Goal: Find specific page/section: Find specific page/section

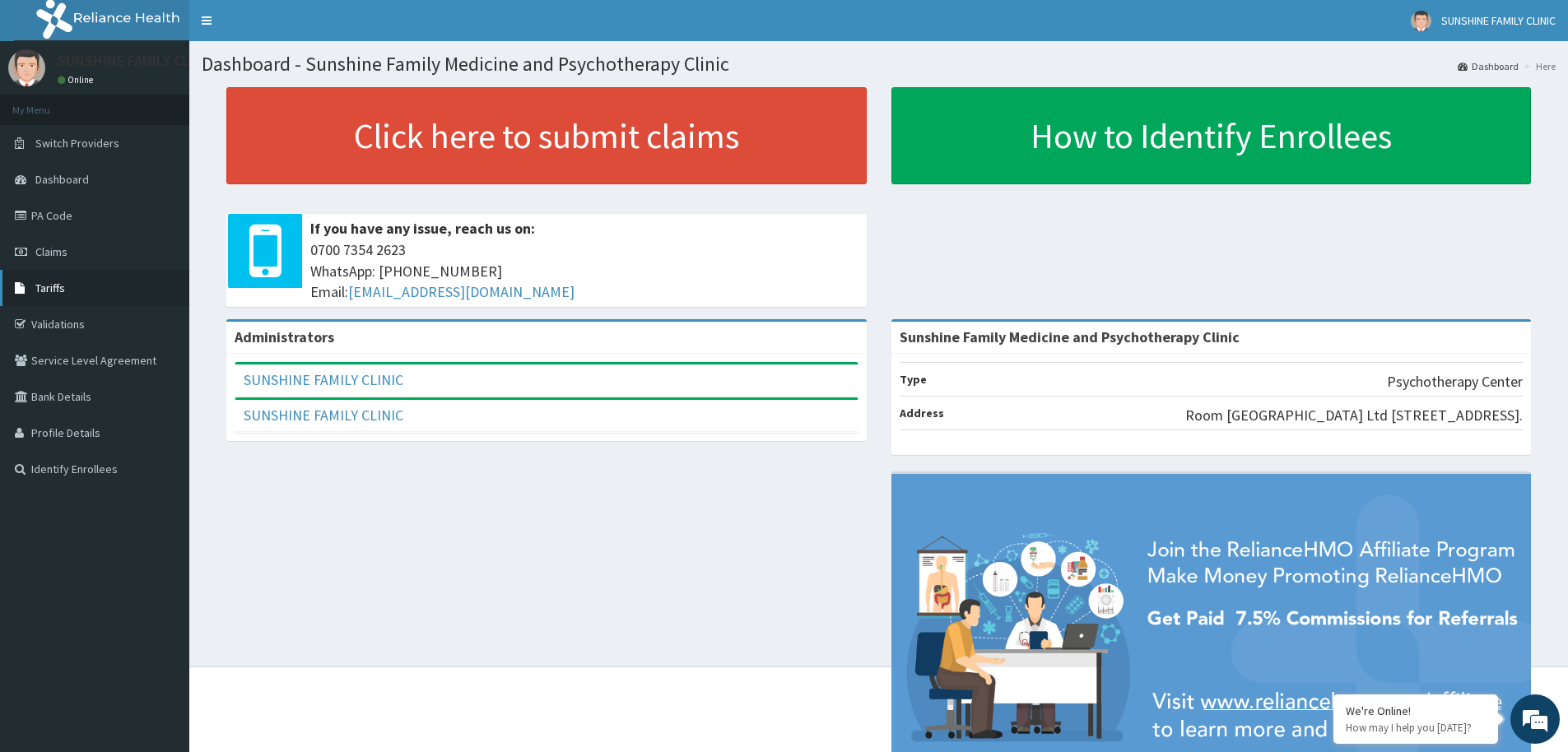
click at [49, 277] on link "Tariffs" at bounding box center [95, 287] width 189 height 36
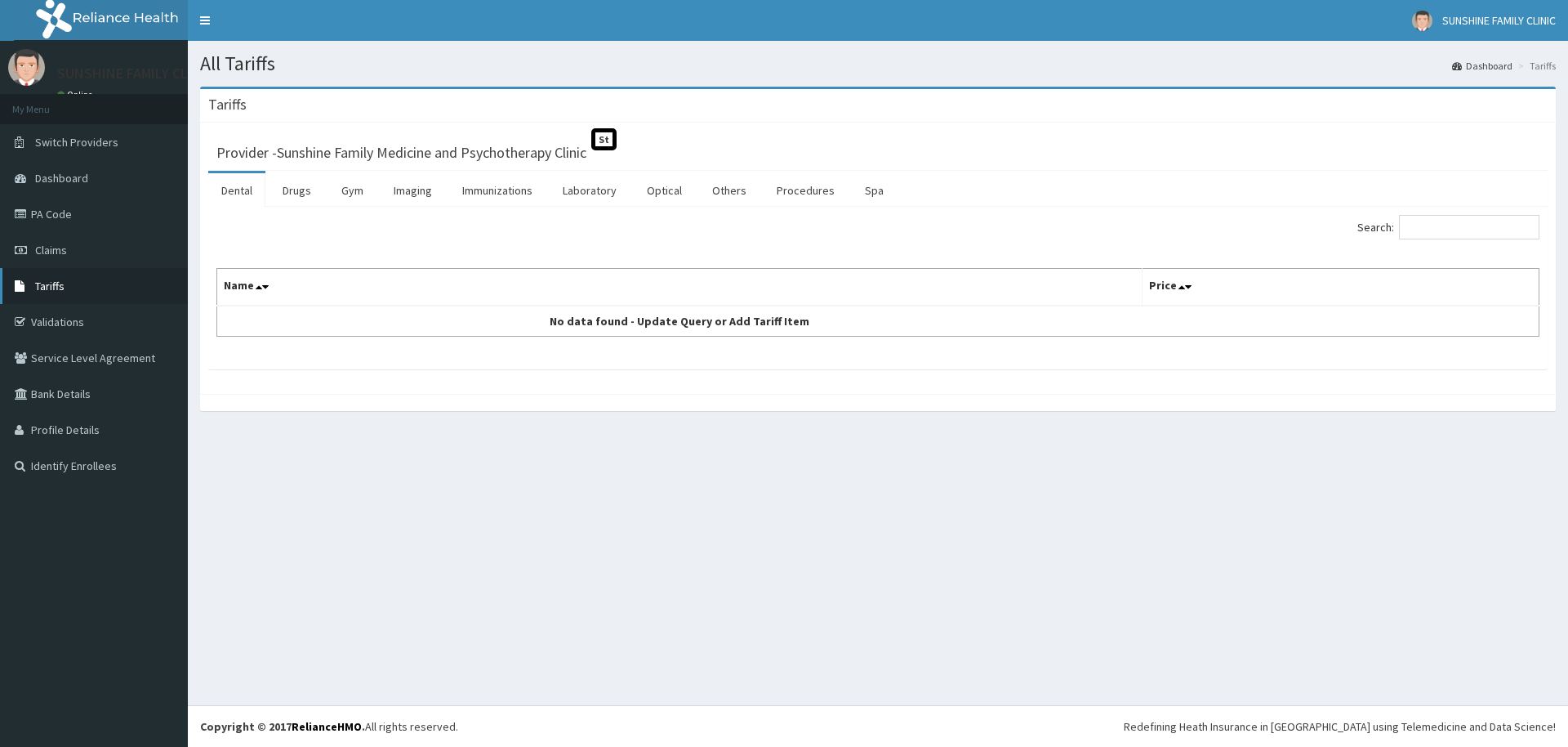
click at [60, 291] on span "Tariffs" at bounding box center [49, 285] width 29 height 15
click at [793, 188] on link "Procedures" at bounding box center [805, 190] width 84 height 34
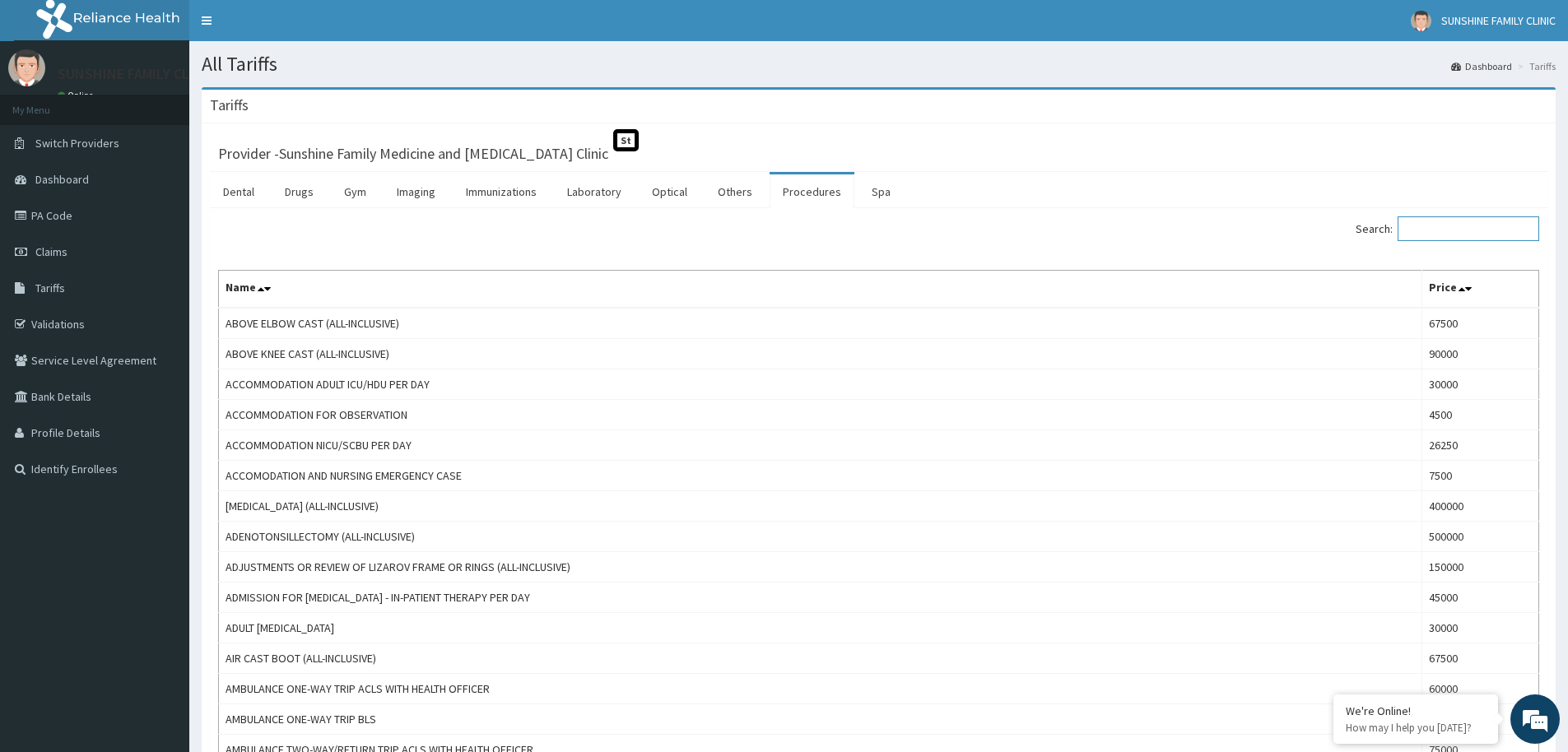
click at [1470, 230] on input "Search:" at bounding box center [1468, 228] width 141 height 24
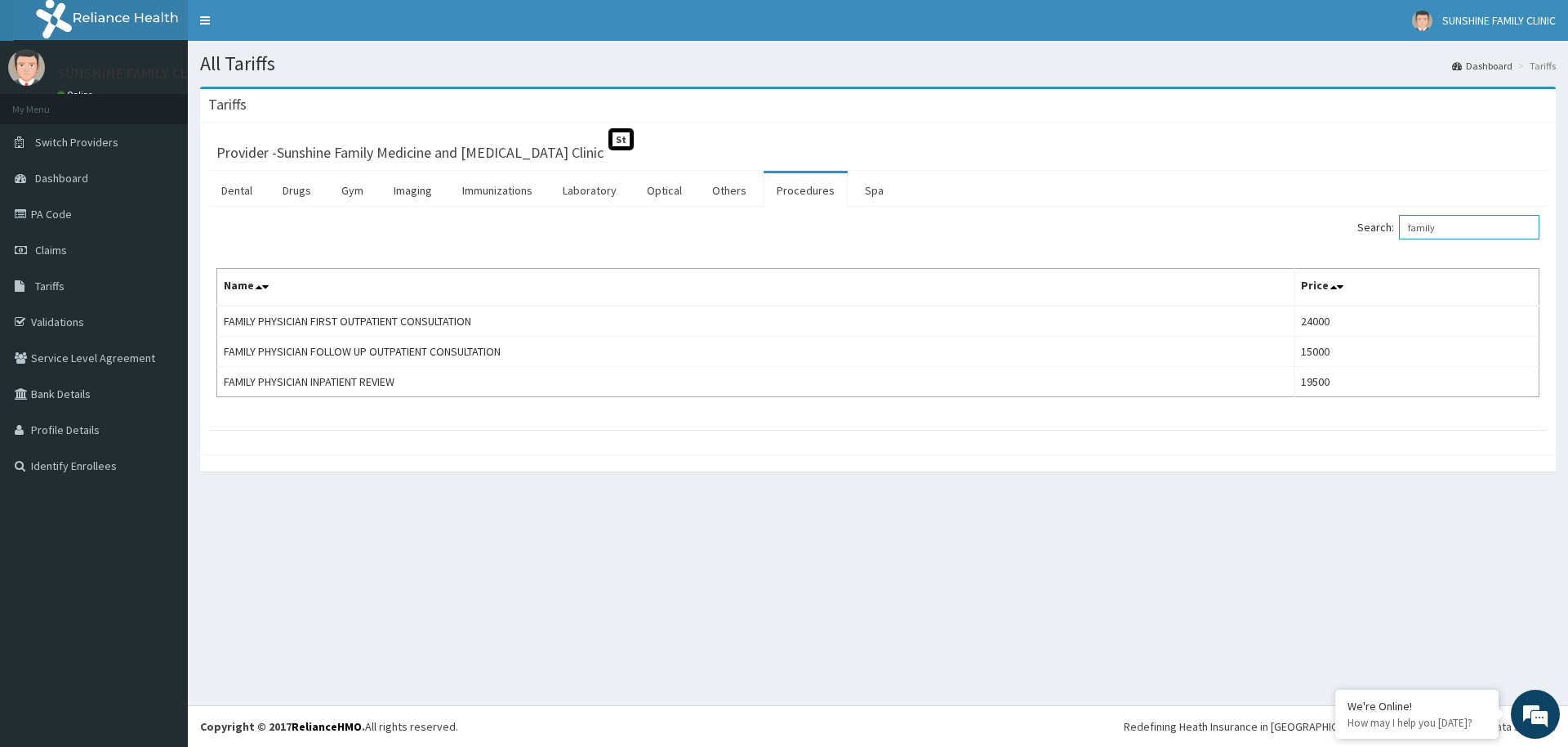
type input "family"
click at [44, 259] on link "Claims" at bounding box center [94, 250] width 188 height 36
click at [71, 250] on link "Claims" at bounding box center [94, 250] width 188 height 36
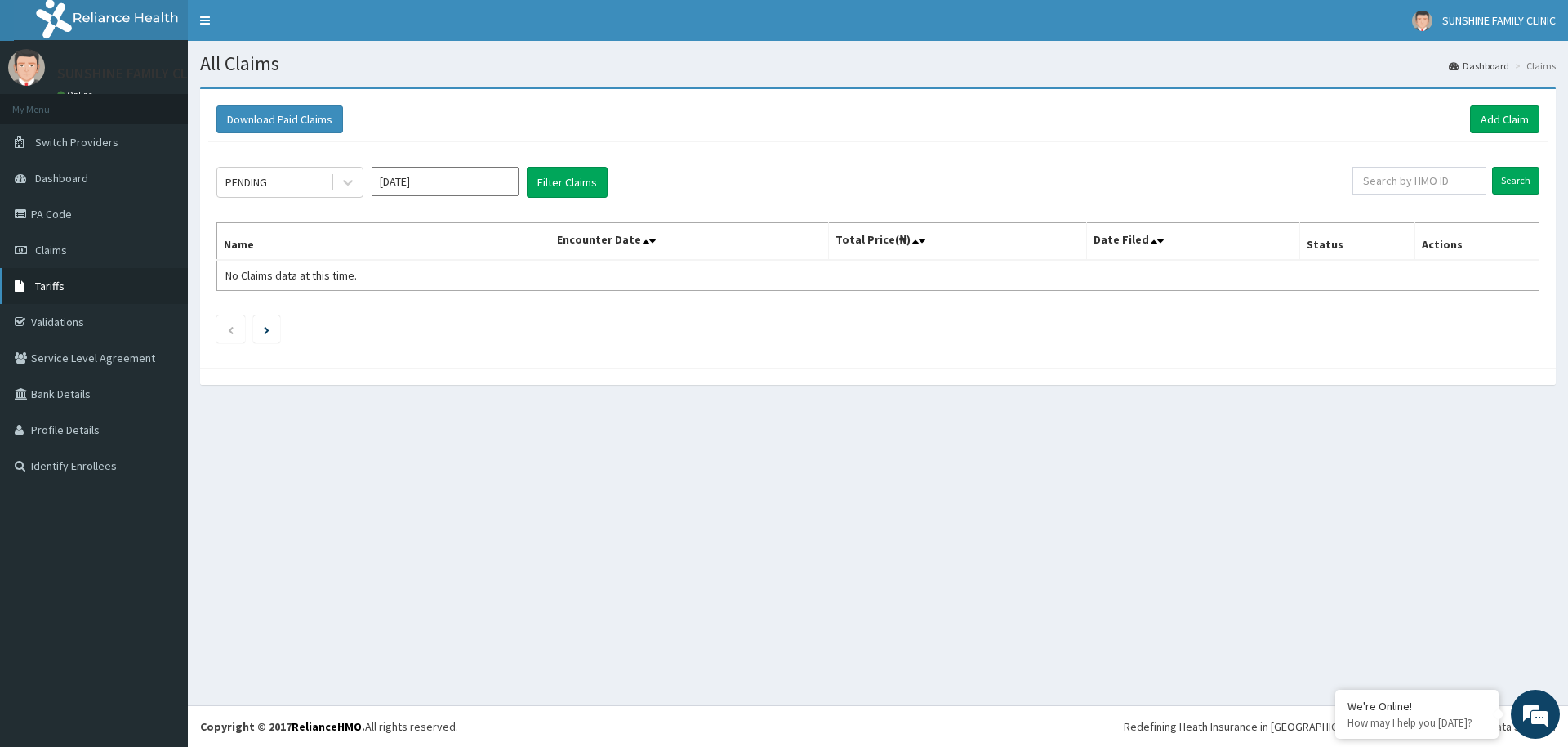
click at [44, 271] on link "Tariffs" at bounding box center [94, 285] width 188 height 36
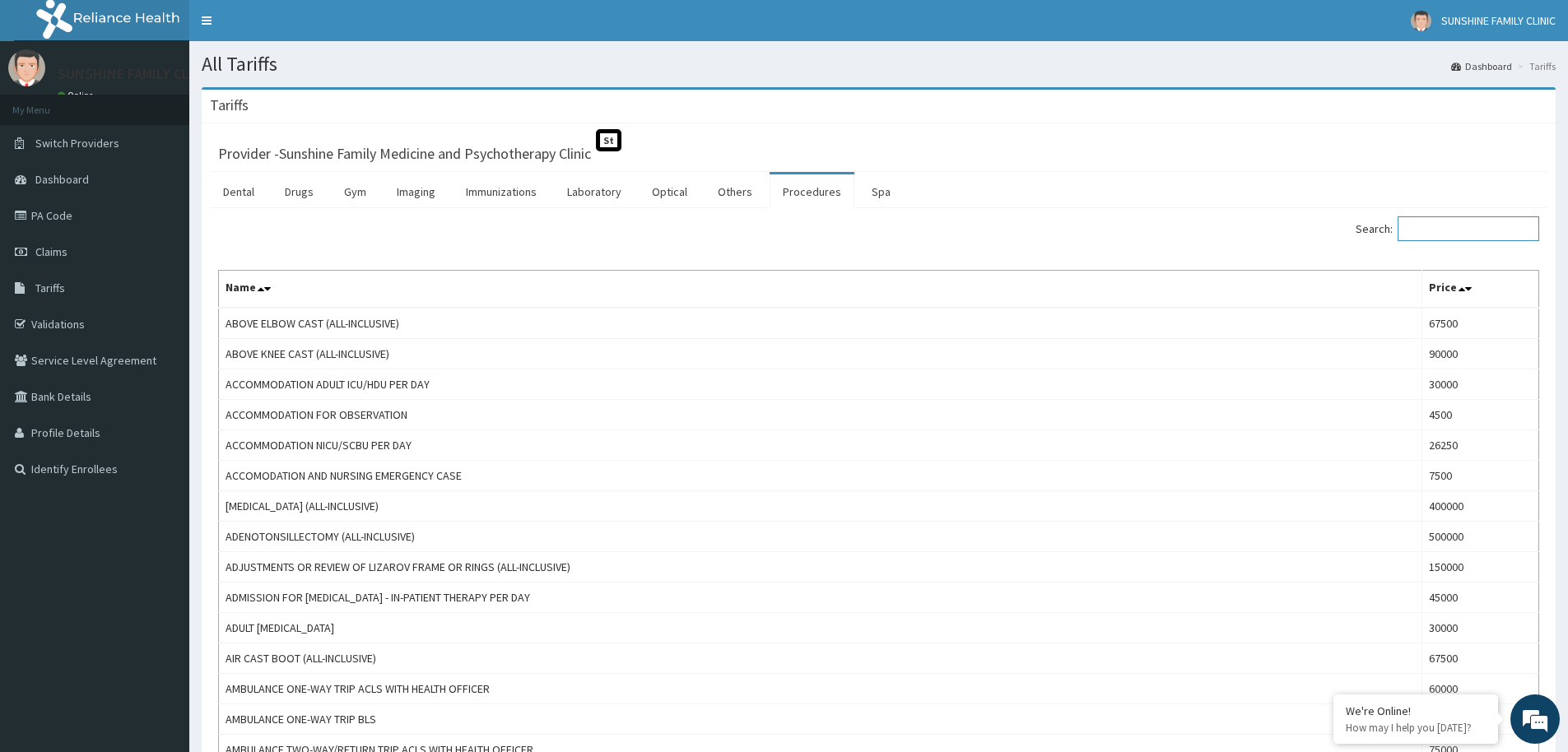
click at [1471, 225] on input "Search:" at bounding box center [1468, 228] width 141 height 24
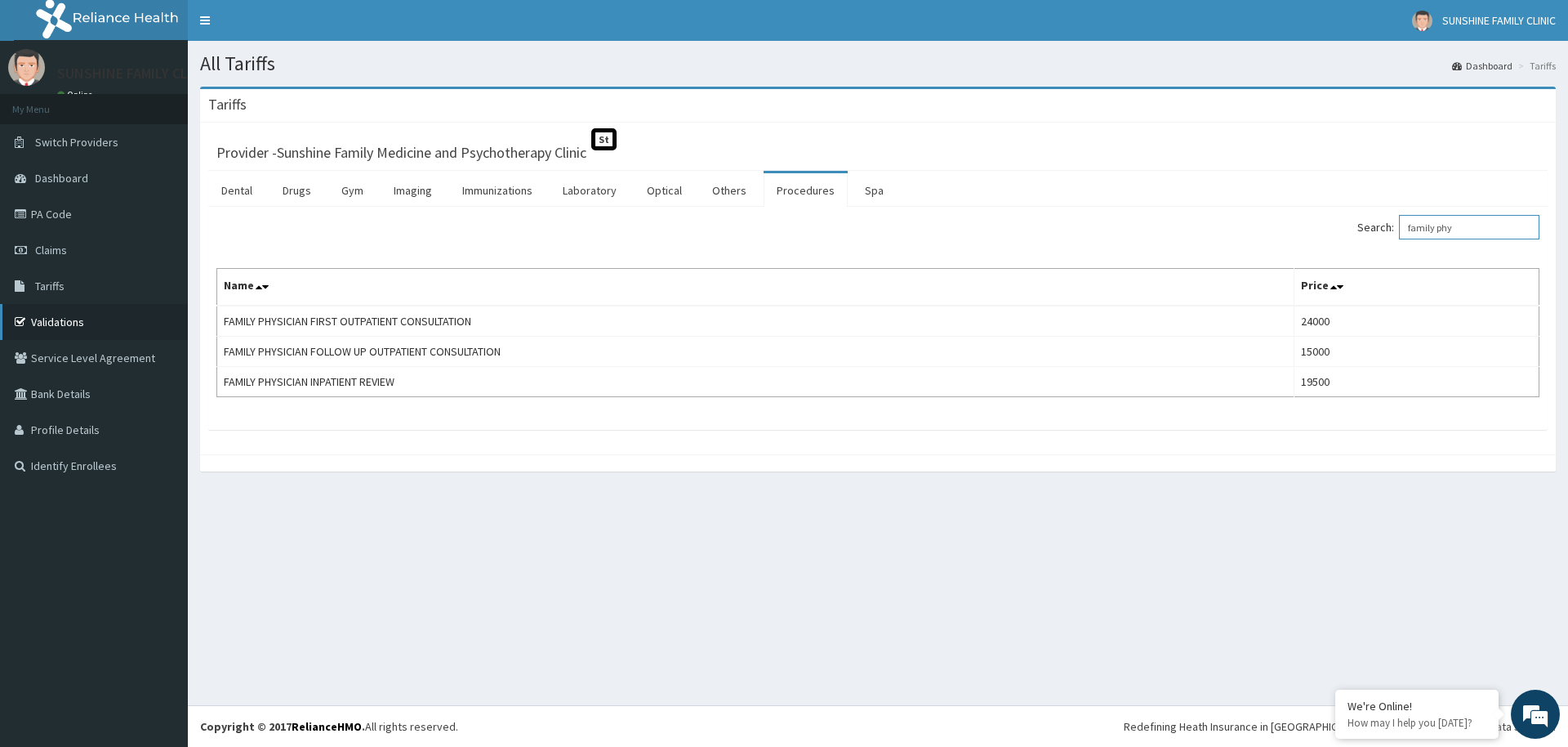
type input "family phy"
click at [66, 325] on link "Validations" at bounding box center [94, 321] width 188 height 36
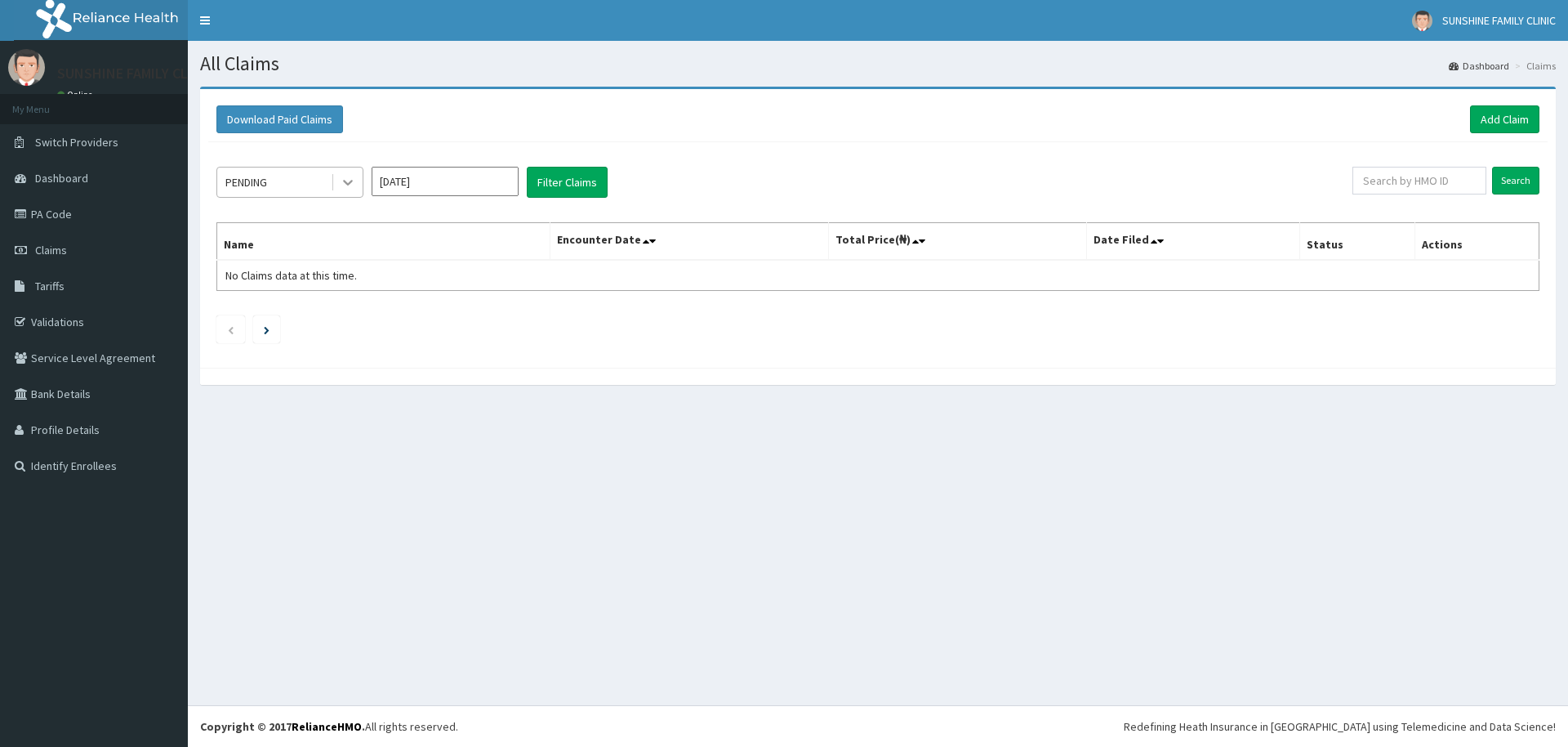
click at [343, 187] on icon at bounding box center [347, 182] width 16 height 16
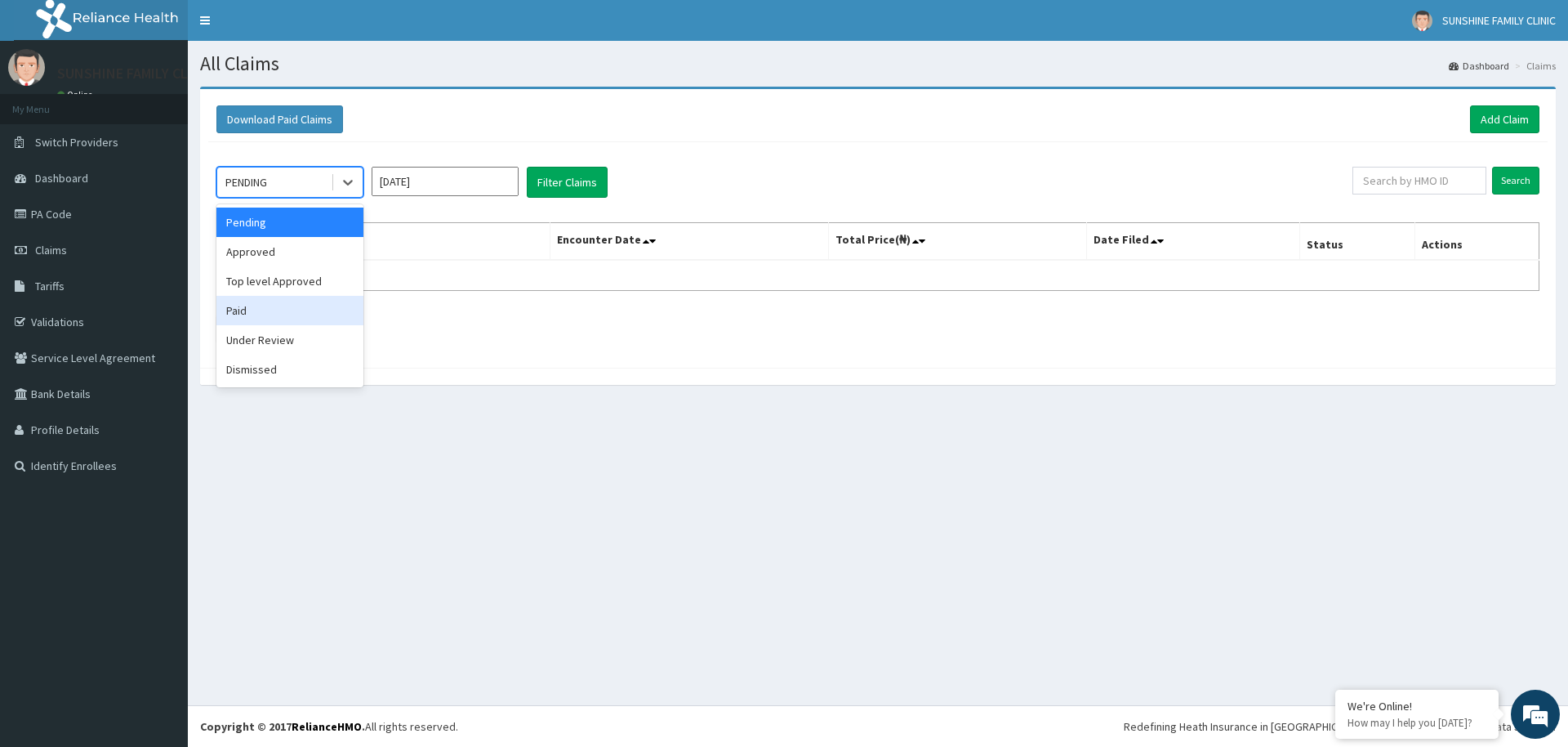
click at [242, 324] on div "Paid" at bounding box center [290, 311] width 147 height 29
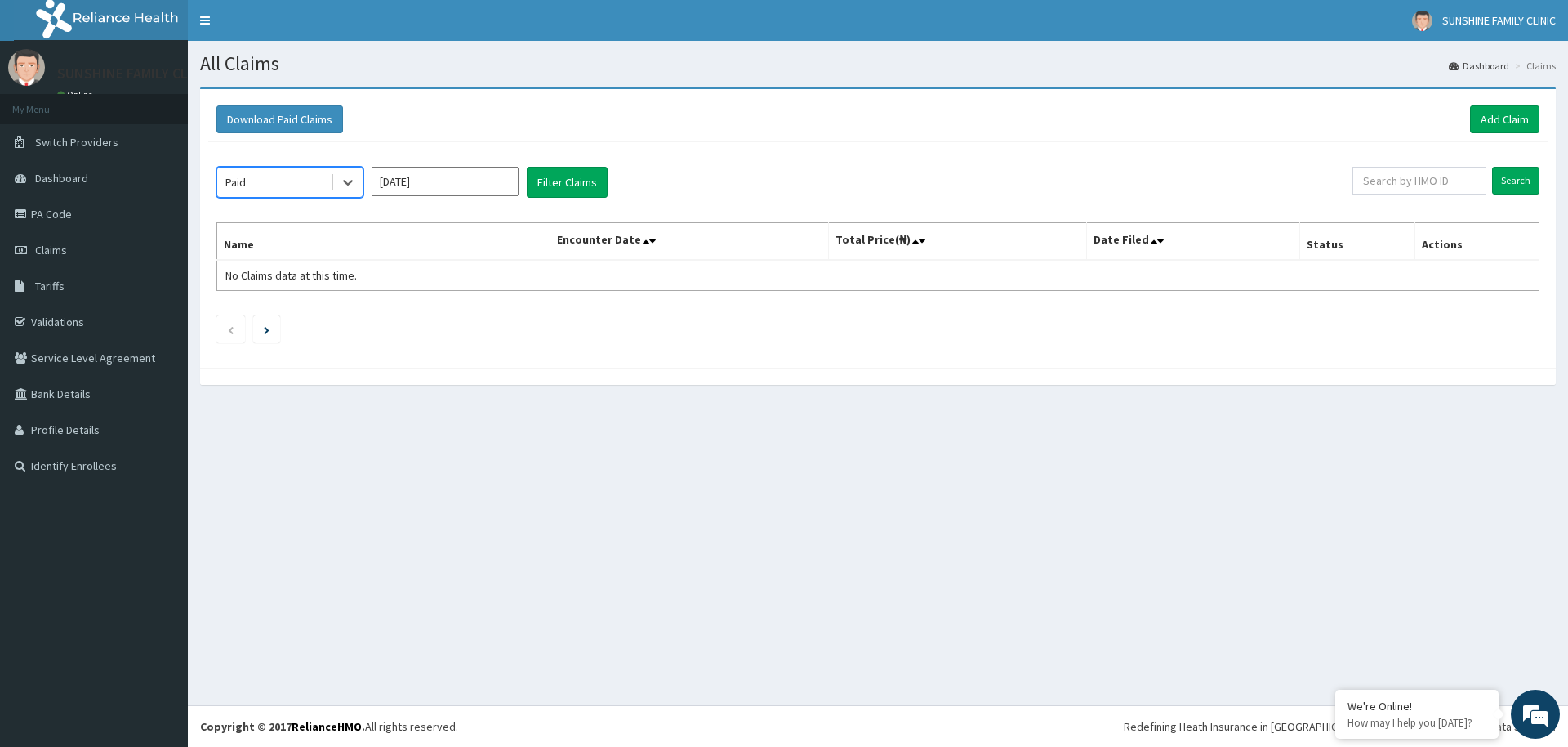
click at [512, 184] on input "Sep 2025" at bounding box center [445, 181] width 147 height 29
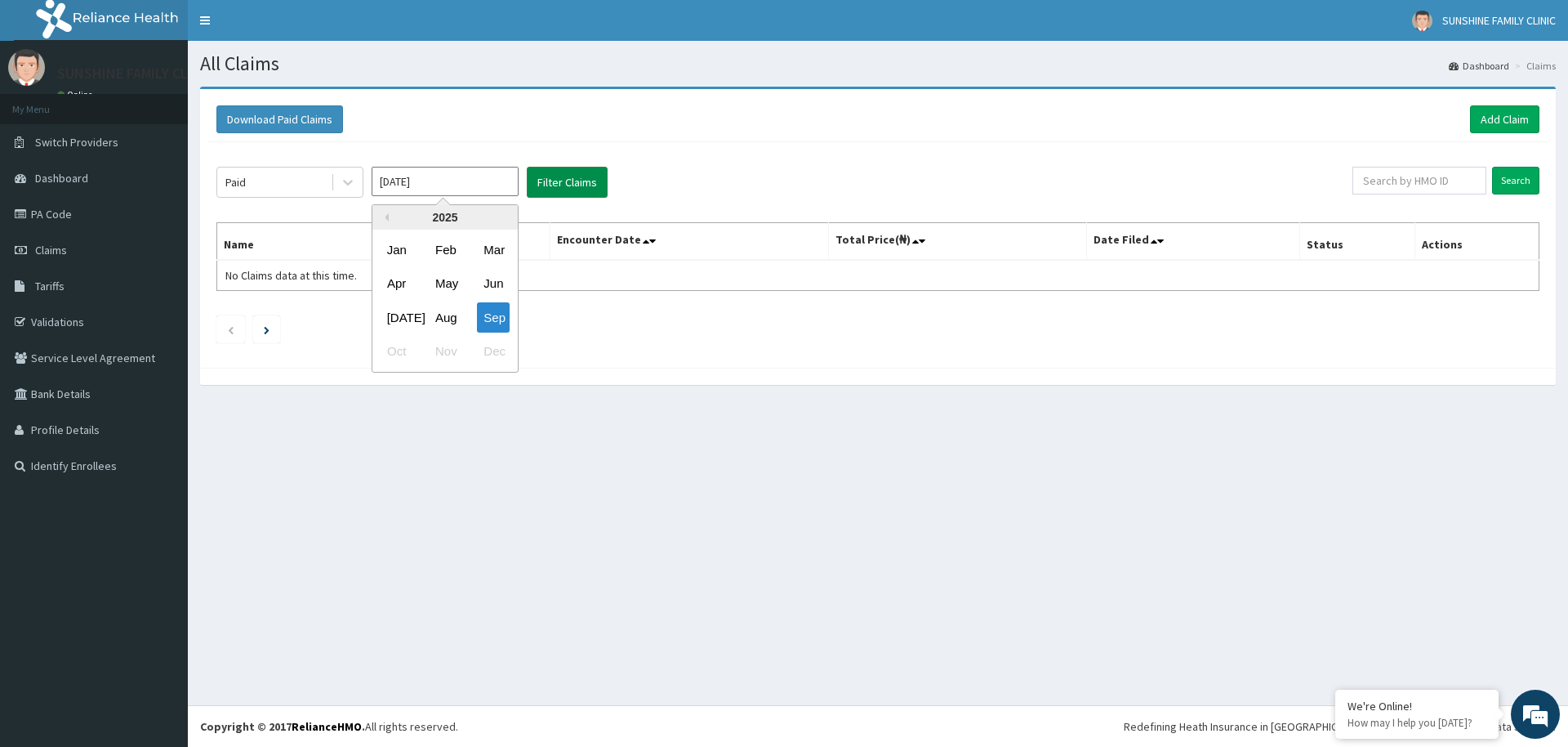
click at [544, 172] on button "Filter Claims" at bounding box center [568, 182] width 81 height 31
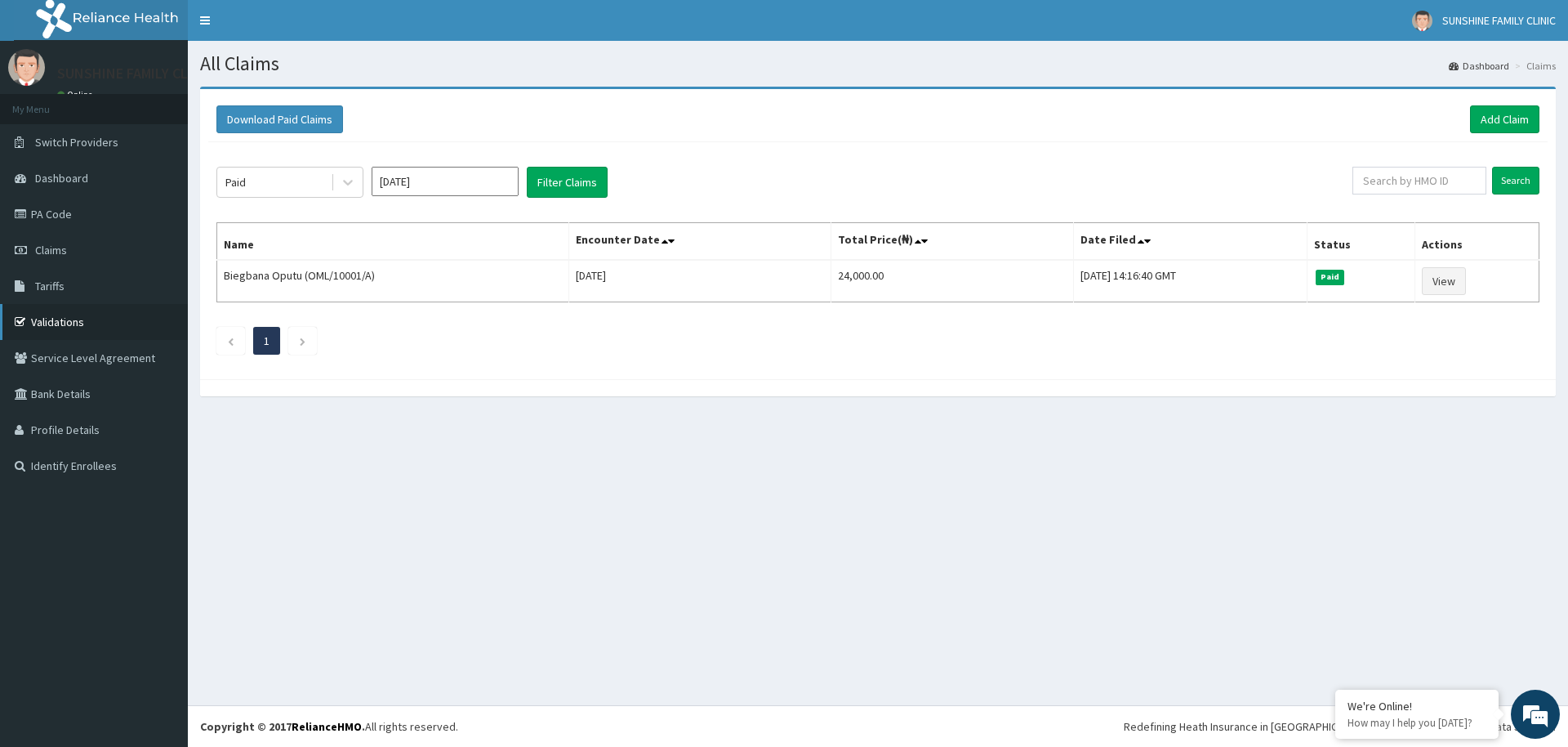
click at [60, 313] on link "Validations" at bounding box center [94, 321] width 188 height 36
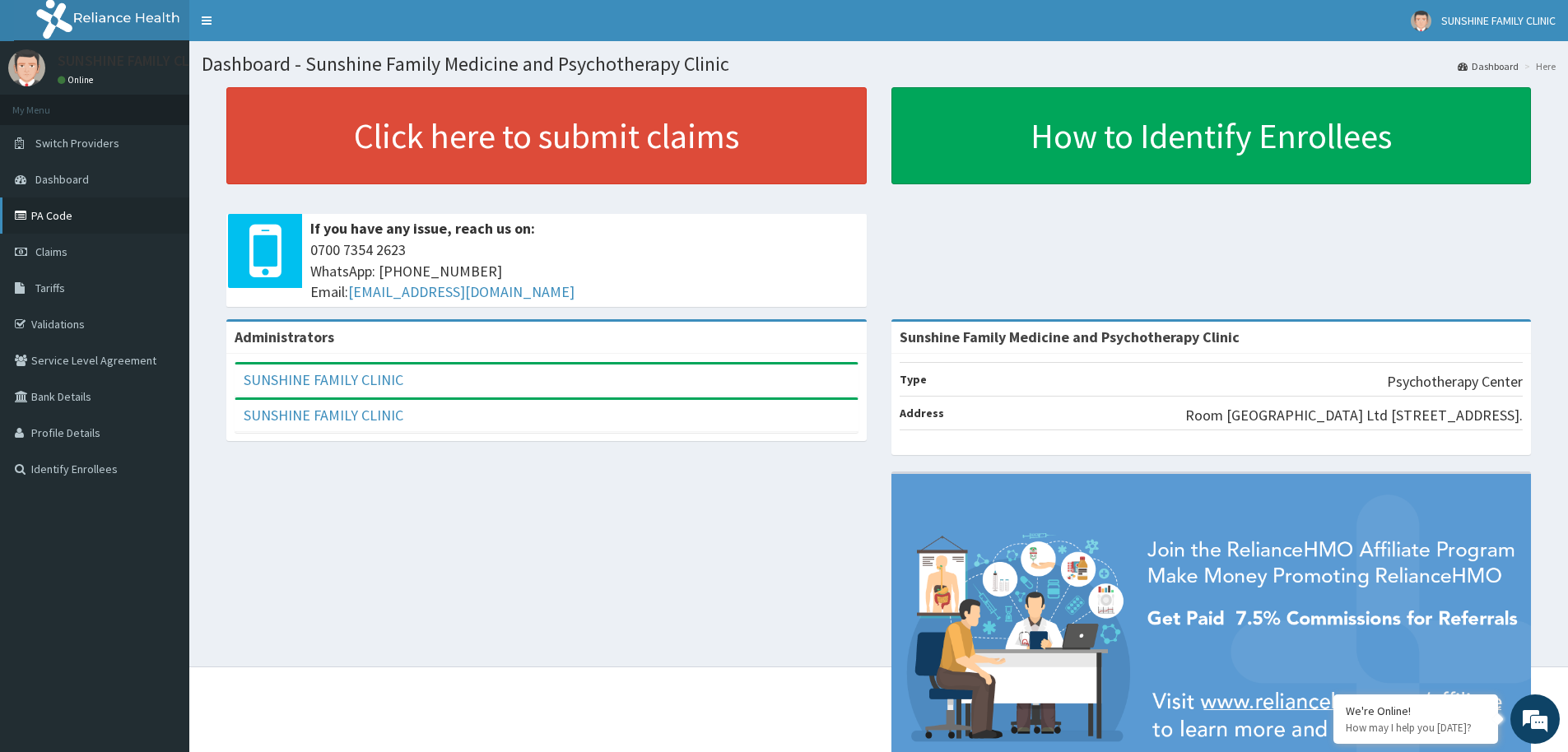
click at [57, 209] on link "PA Code" at bounding box center [95, 215] width 189 height 36
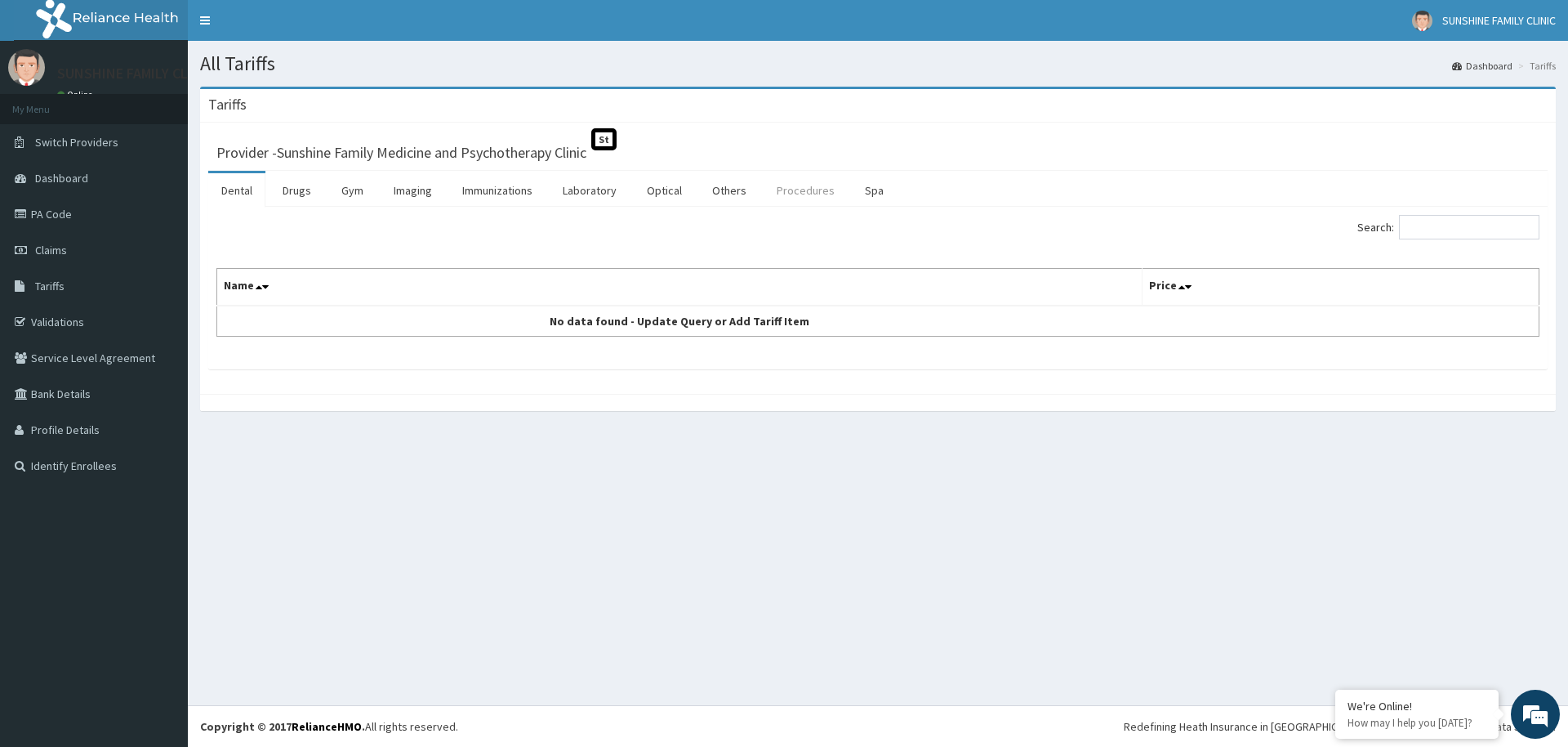
click at [783, 181] on link "Procedures" at bounding box center [805, 190] width 84 height 34
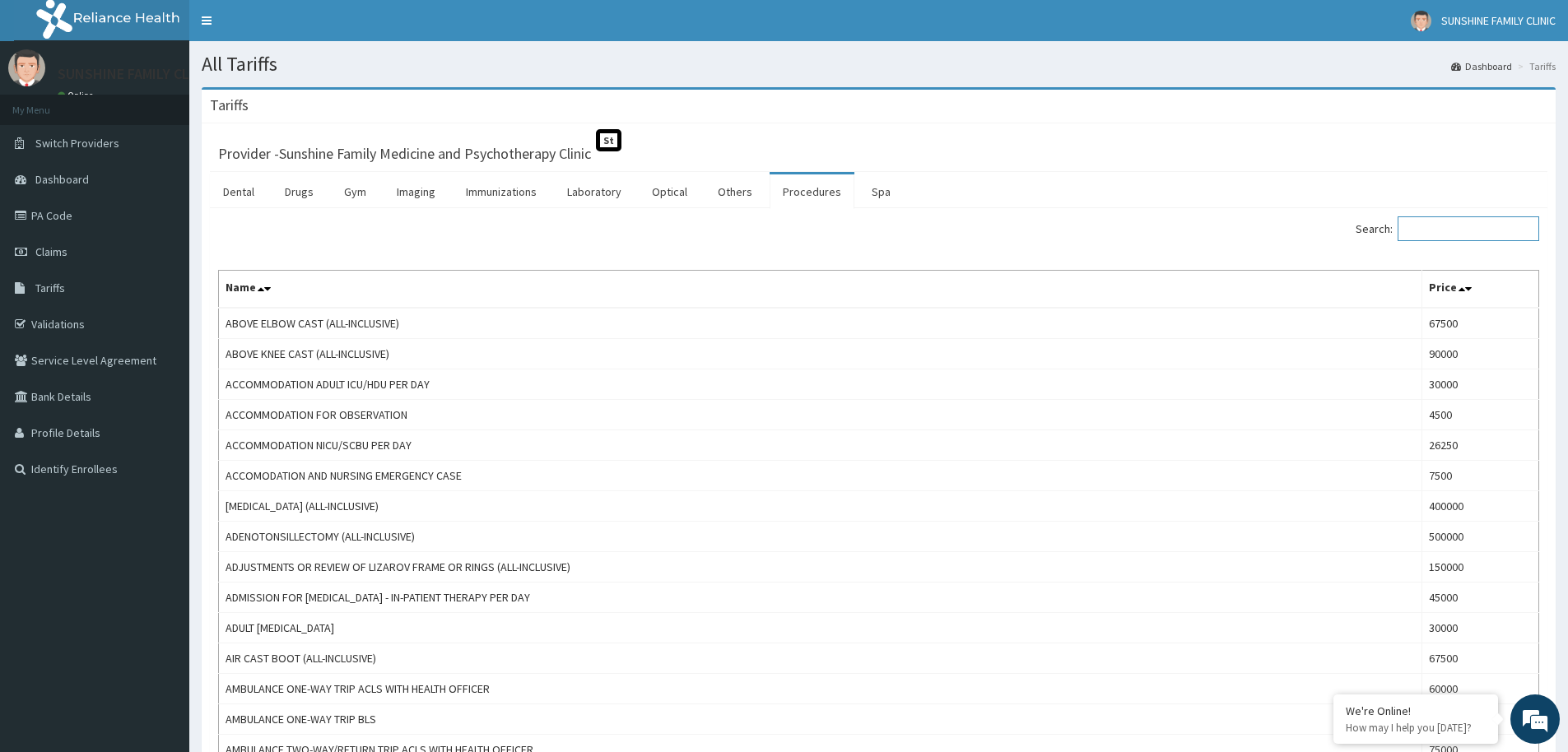
click at [1441, 235] on input "Search:" at bounding box center [1468, 228] width 141 height 24
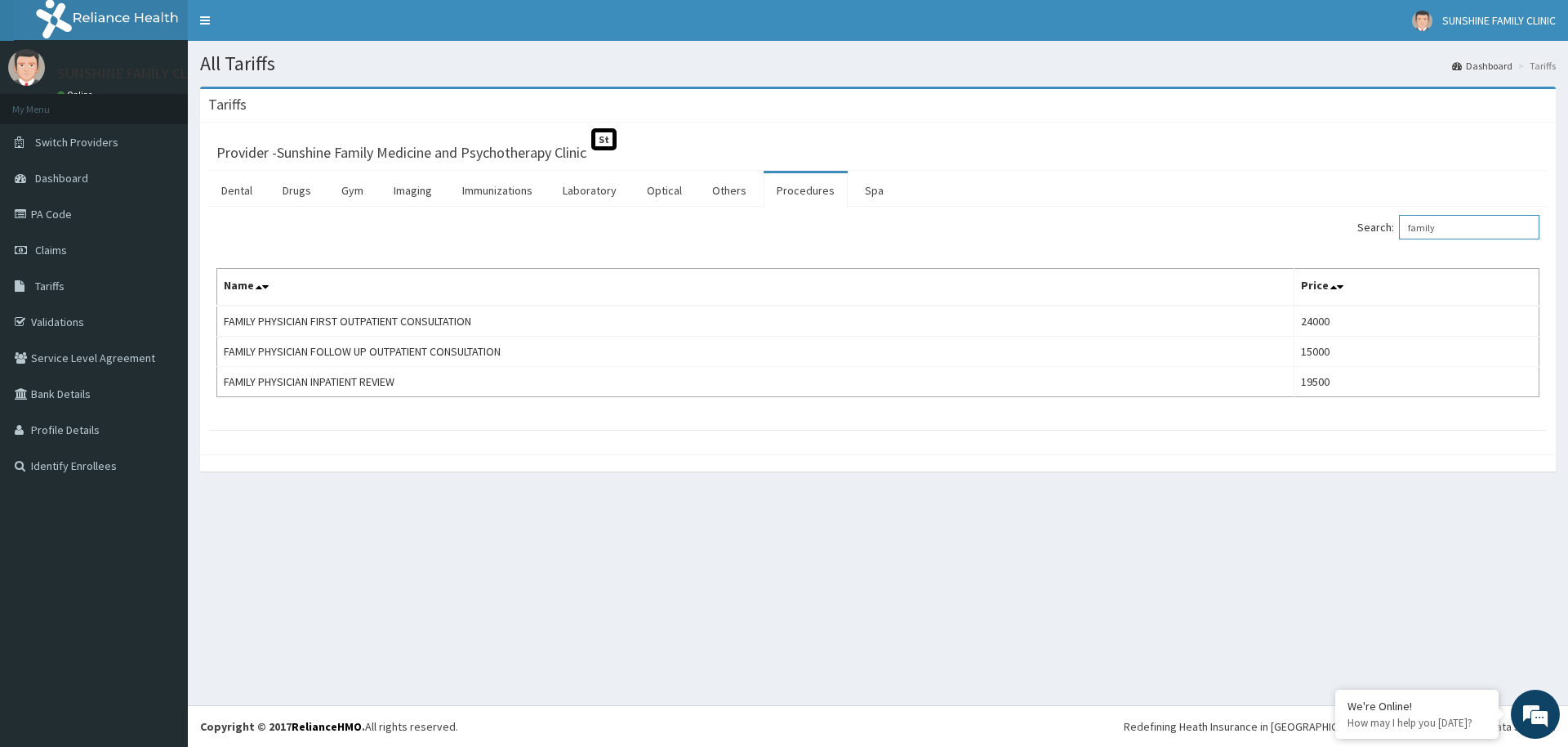
type input "family"
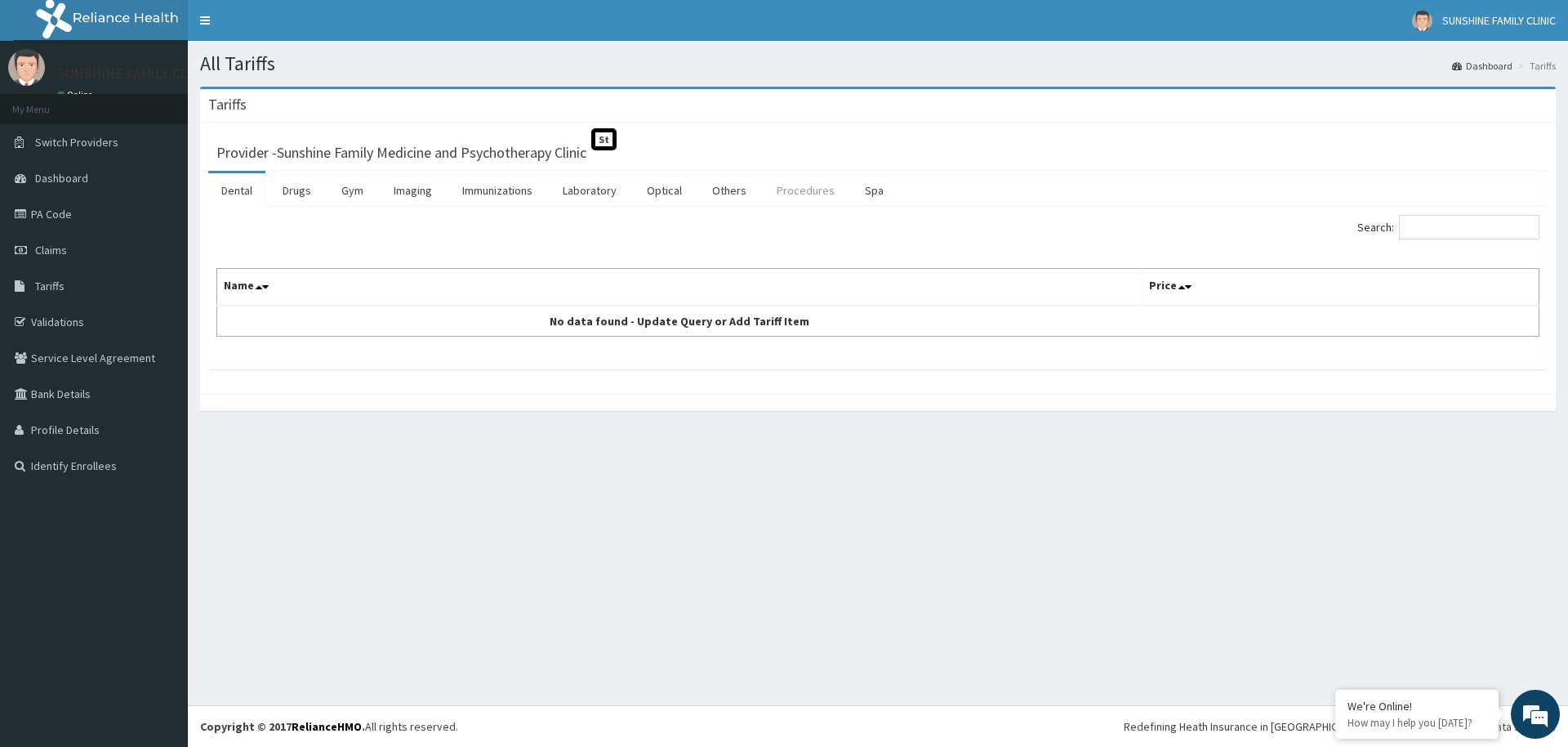
click at [789, 179] on link "Procedures" at bounding box center [805, 190] width 84 height 34
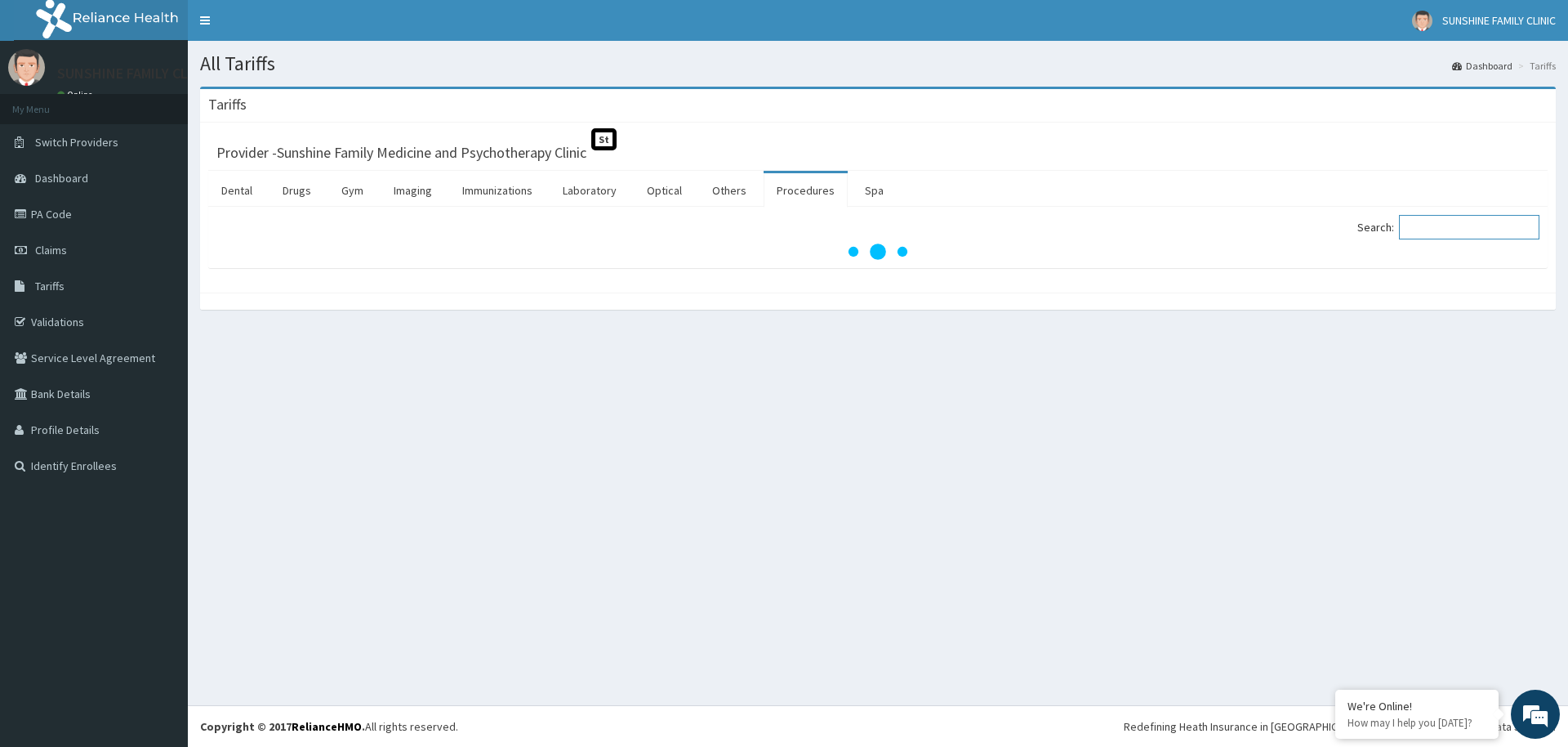
click at [1489, 221] on input "Search:" at bounding box center [1468, 226] width 140 height 24
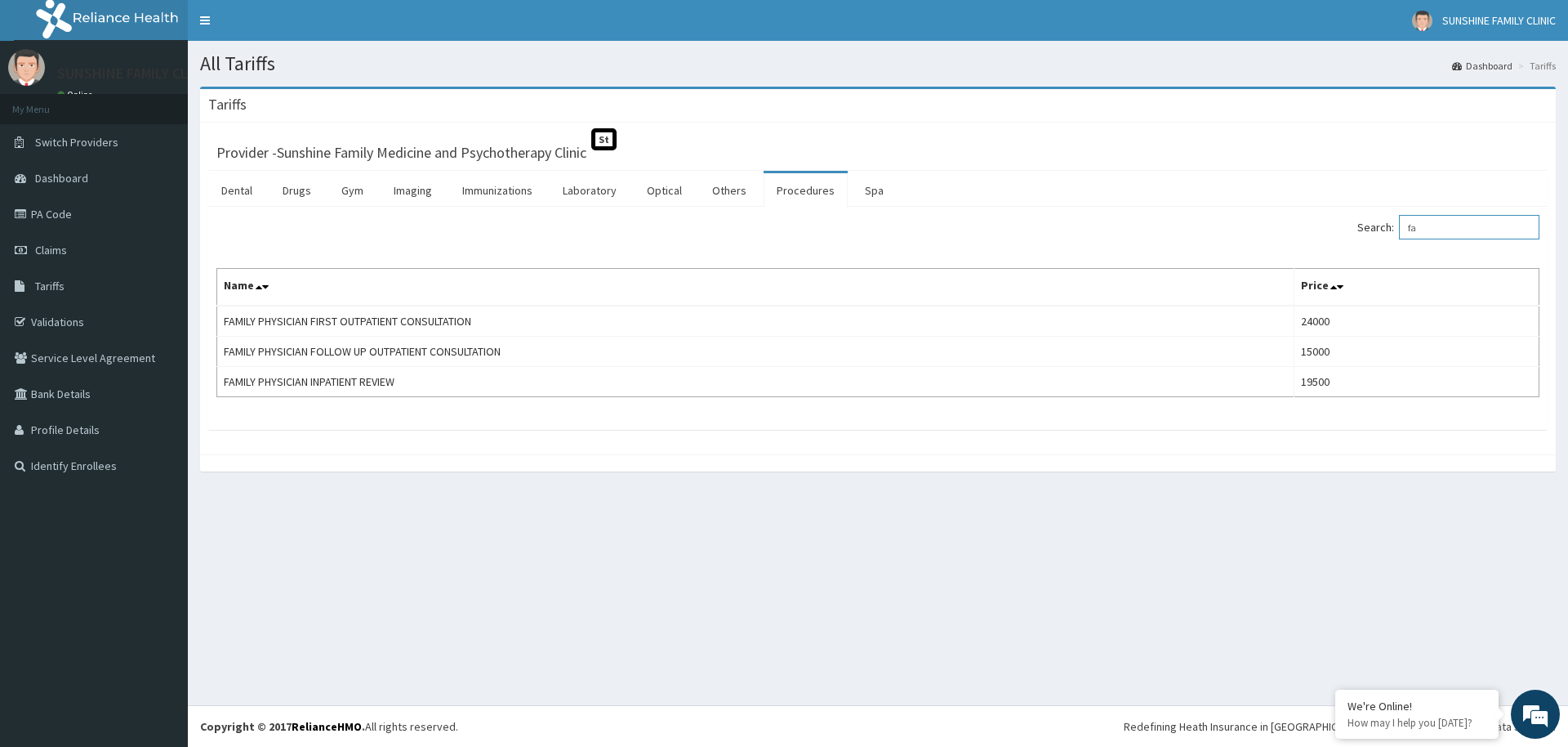
type input "f"
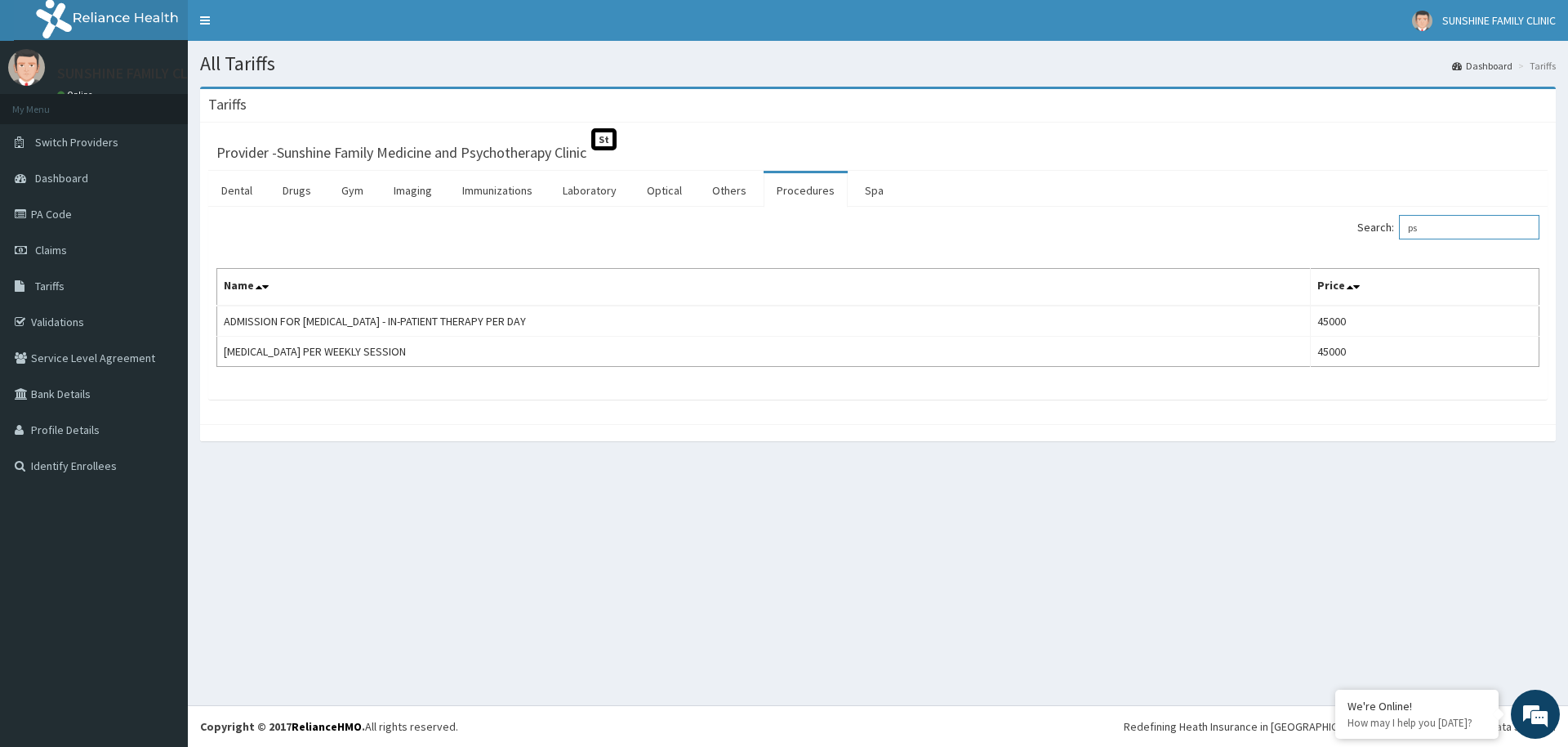
type input "p"
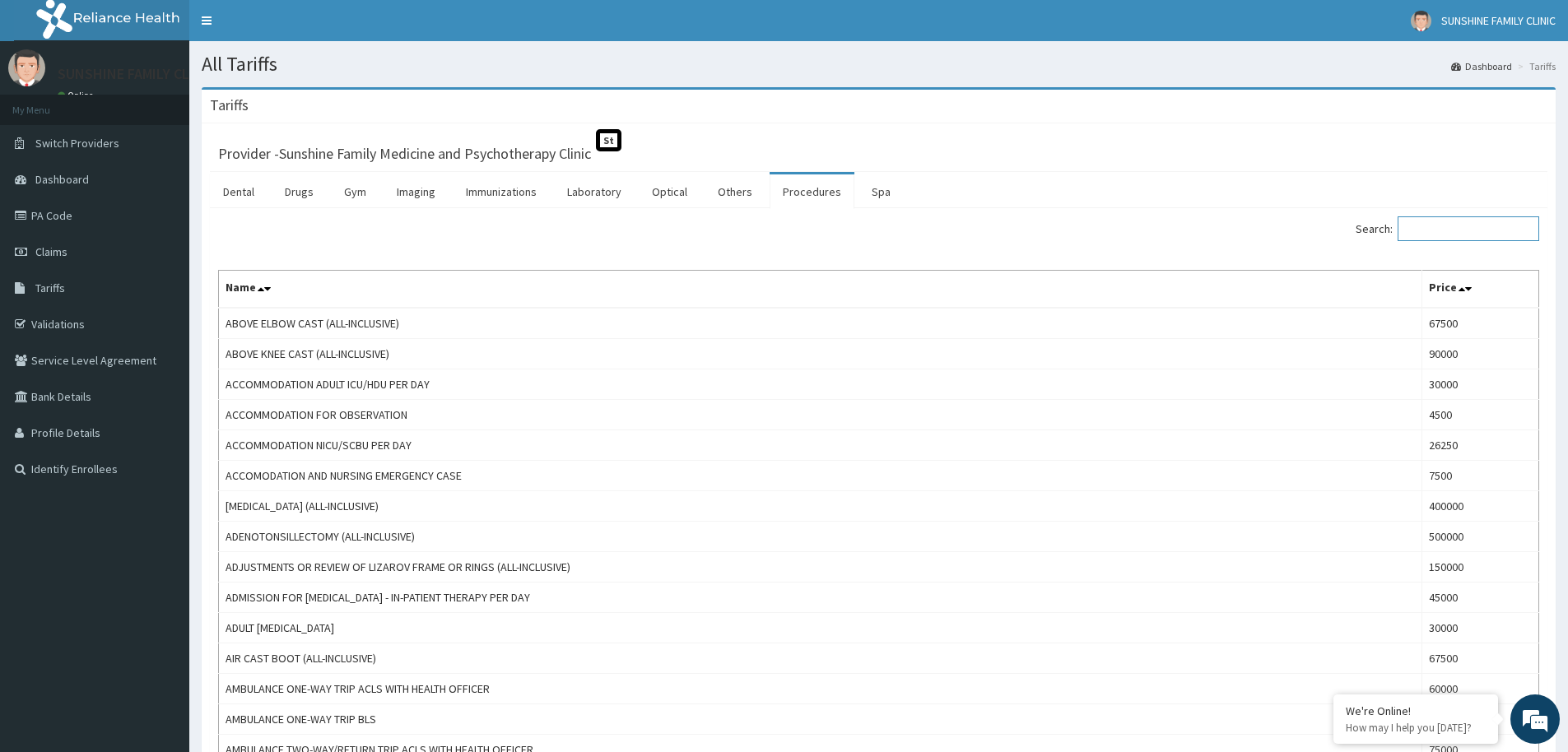
click at [1455, 230] on input "Search:" at bounding box center [1468, 228] width 141 height 24
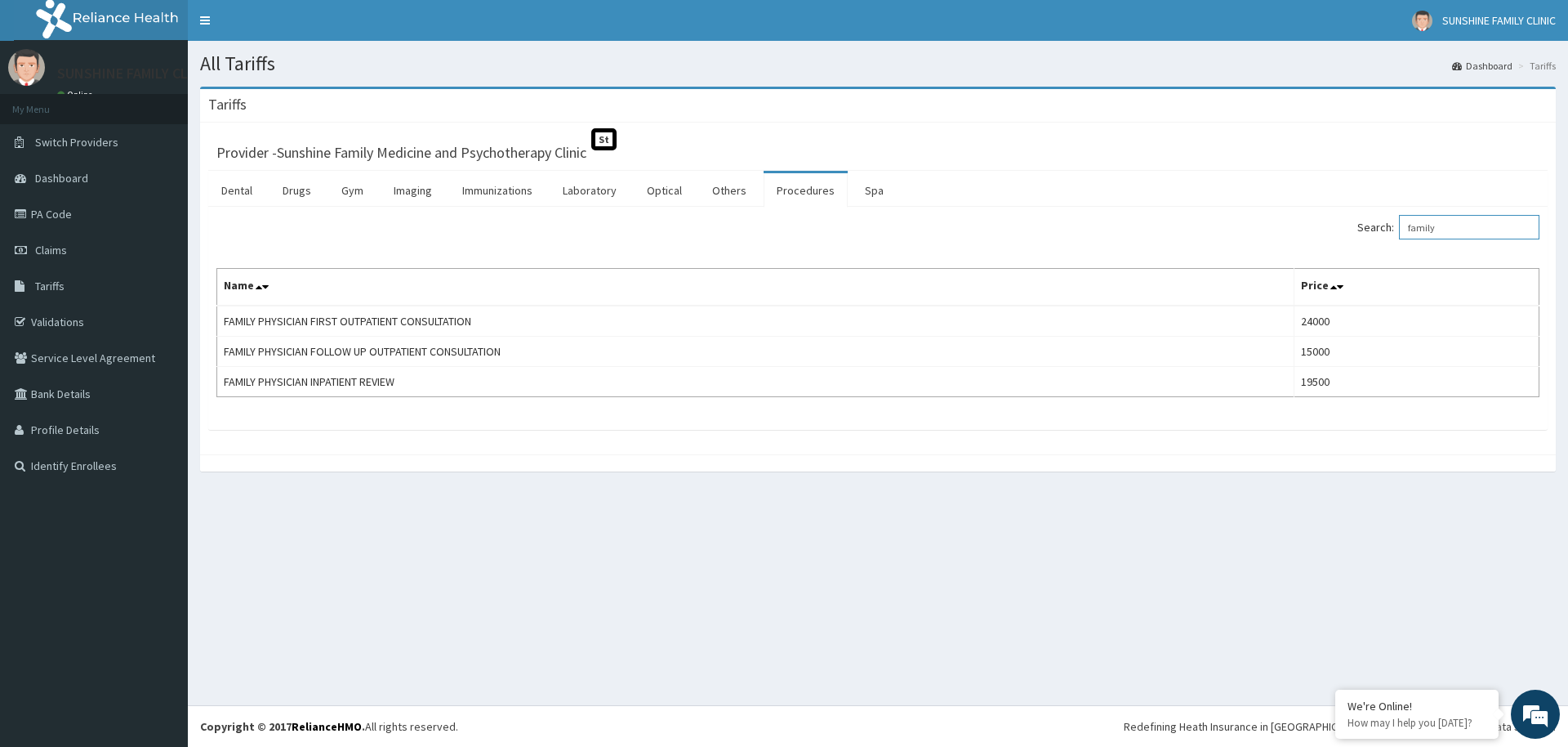
type input "family"
